Goal: Task Accomplishment & Management: Use online tool/utility

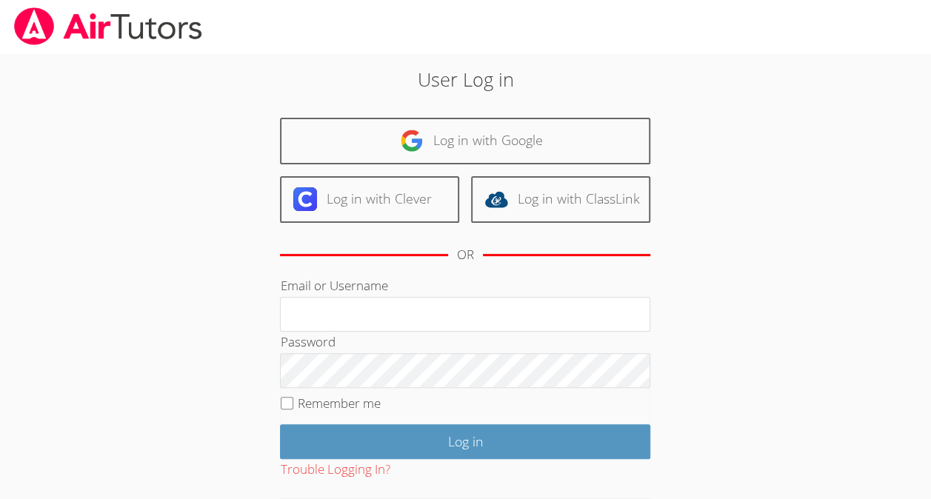
drag, startPoint x: 550, startPoint y: 99, endPoint x: 526, endPoint y: 170, distance: 75.0
click at [527, 170] on div "User Log in Log in with Google Log in with Clever Log in with ClassLink OR Emai…" at bounding box center [465, 310] width 503 height 490
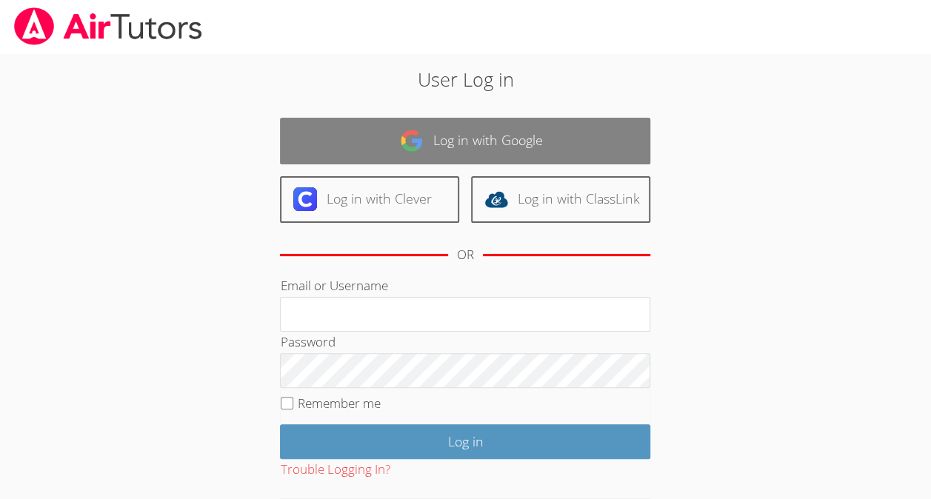
click at [522, 146] on link "Log in with Google" at bounding box center [465, 141] width 370 height 47
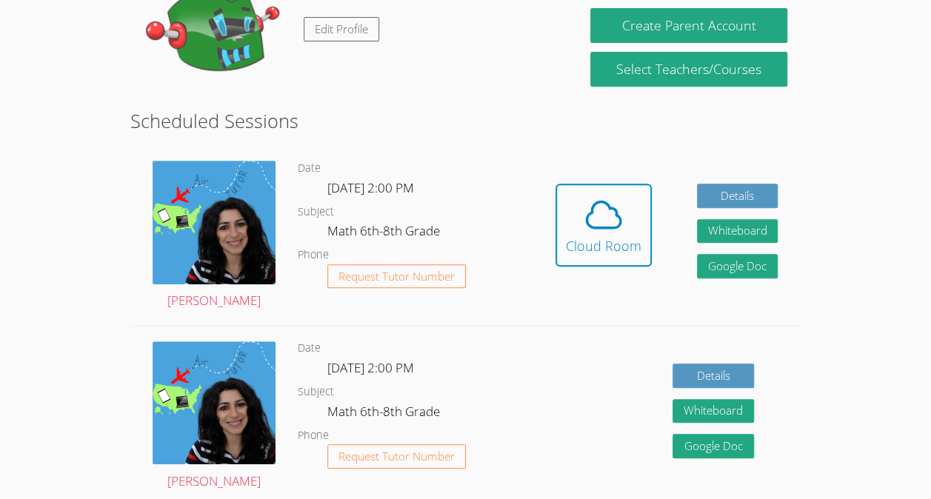
scroll to position [293, 0]
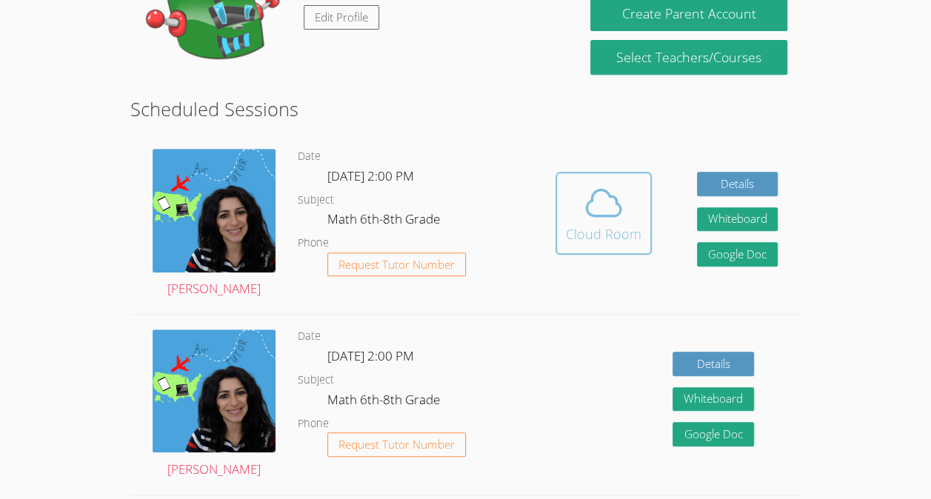
click at [610, 218] on icon at bounding box center [603, 202] width 41 height 41
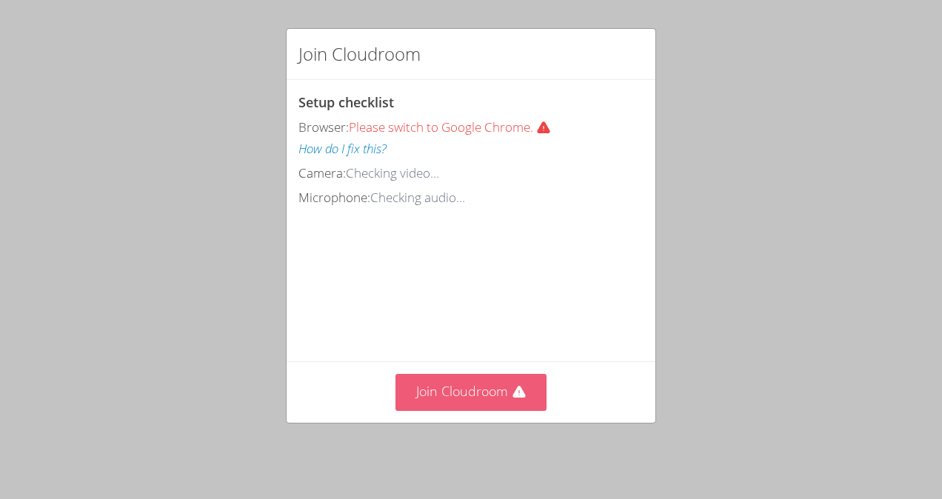
click at [464, 386] on button "Join Cloudroom" at bounding box center [472, 392] width 152 height 36
click at [455, 410] on button "Join Cloudroom" at bounding box center [472, 392] width 152 height 36
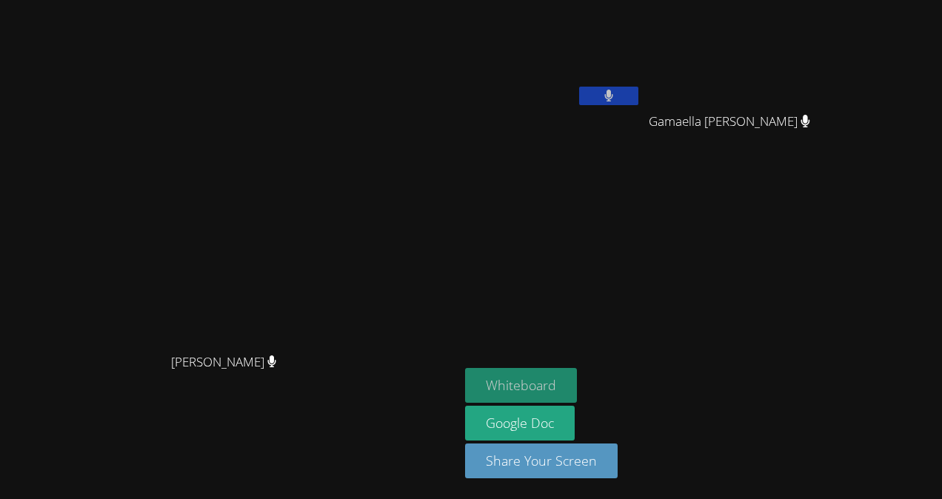
click at [577, 379] on button "Whiteboard" at bounding box center [521, 385] width 112 height 35
click at [642, 42] on video at bounding box center [553, 55] width 176 height 99
click at [642, 34] on video at bounding box center [553, 55] width 176 height 99
click at [642, 23] on video at bounding box center [553, 55] width 176 height 99
click at [642, 34] on video at bounding box center [553, 55] width 176 height 99
